Goal: Navigation & Orientation: Find specific page/section

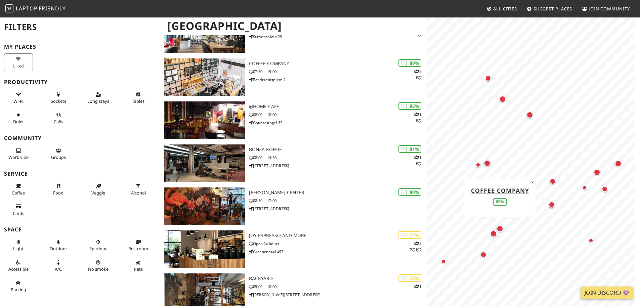
scroll to position [165, 0]
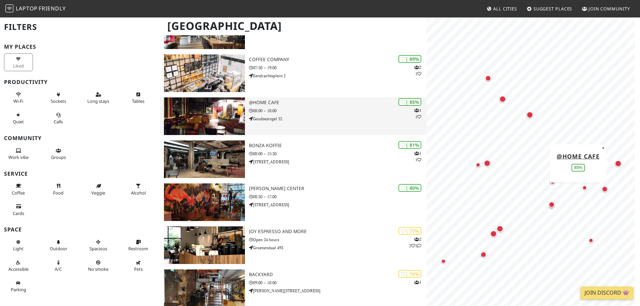
click at [311, 121] on p "Goudsesingel 52" at bounding box center [338, 119] width 178 height 6
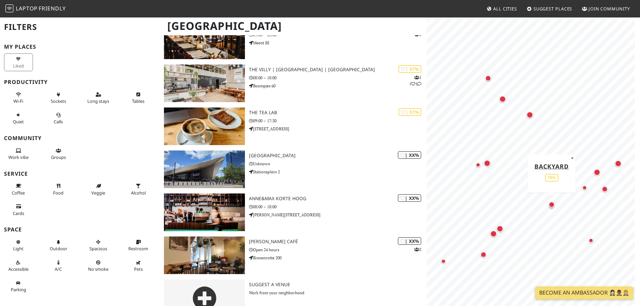
scroll to position [542, 0]
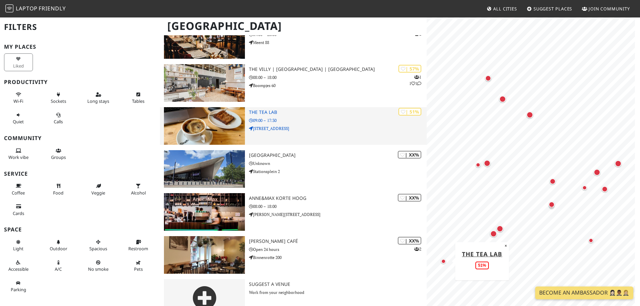
click at [316, 128] on p "Nieuwe Binnenweg 178A" at bounding box center [338, 128] width 178 height 6
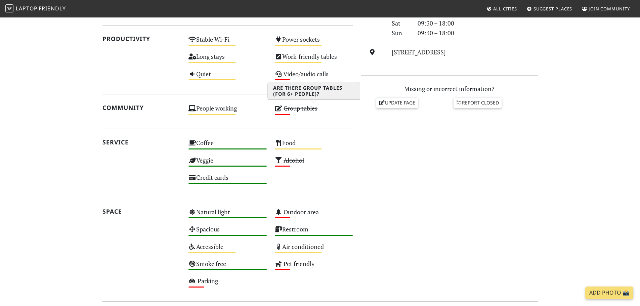
scroll to position [328, 0]
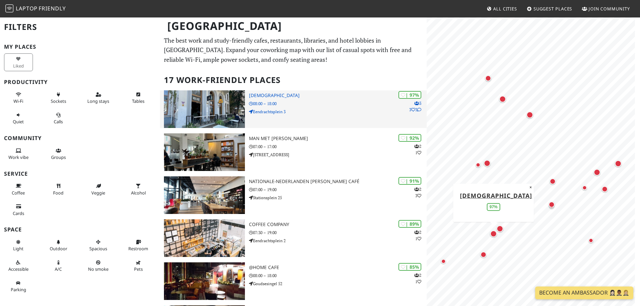
click at [295, 107] on div "| 97% 3 3 3 [DEMOGRAPHIC_DATA] 08:00 – 18:00 [STREET_ADDRESS]" at bounding box center [338, 109] width 178 height 38
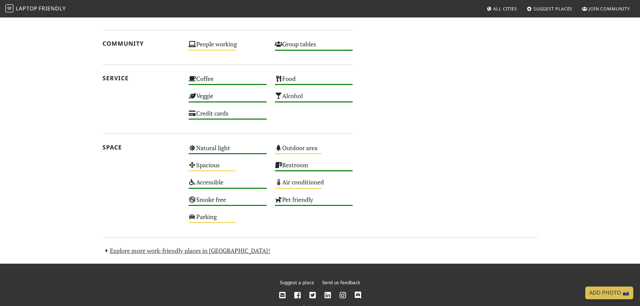
scroll to position [486, 0]
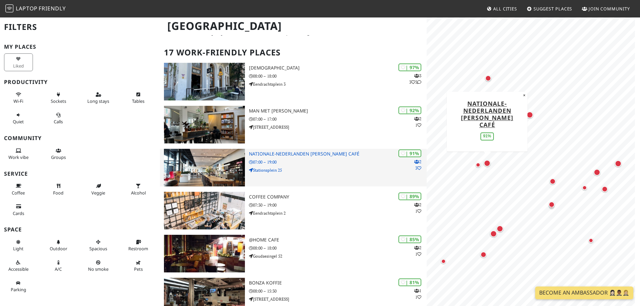
scroll to position [28, 0]
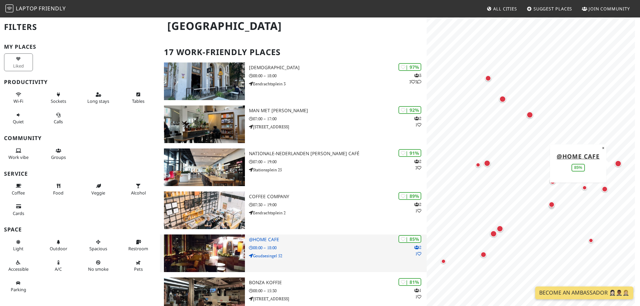
click at [312, 241] on h3 "@Home Cafe" at bounding box center [338, 240] width 178 height 6
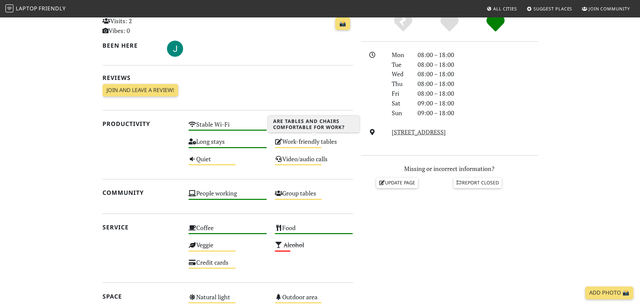
scroll to position [164, 0]
